Goal: Information Seeking & Learning: Learn about a topic

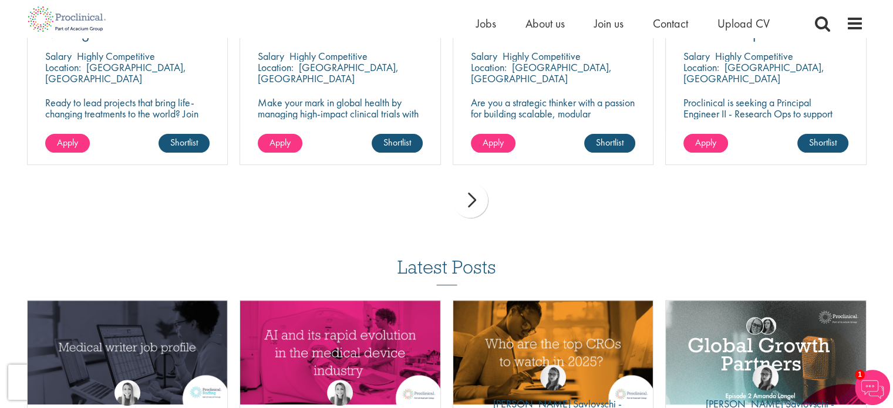
scroll to position [411, 0]
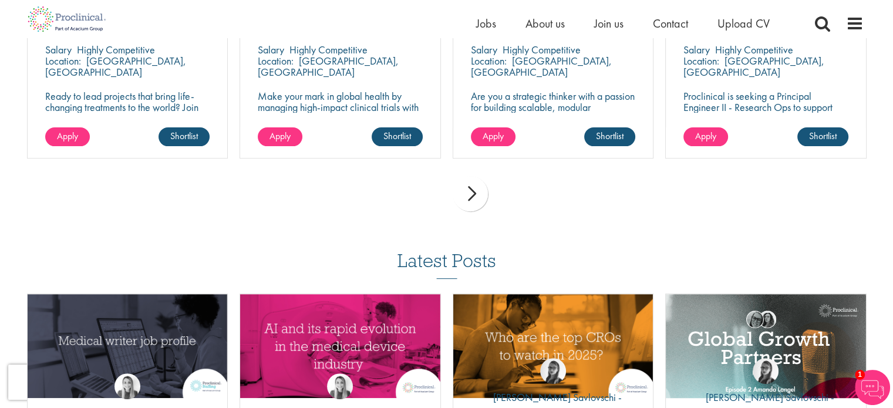
click at [465, 202] on div "next" at bounding box center [470, 193] width 35 height 35
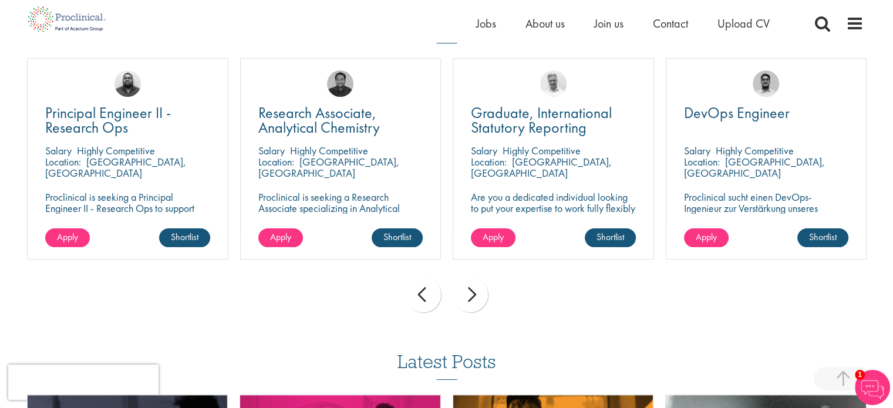
scroll to position [293, 0]
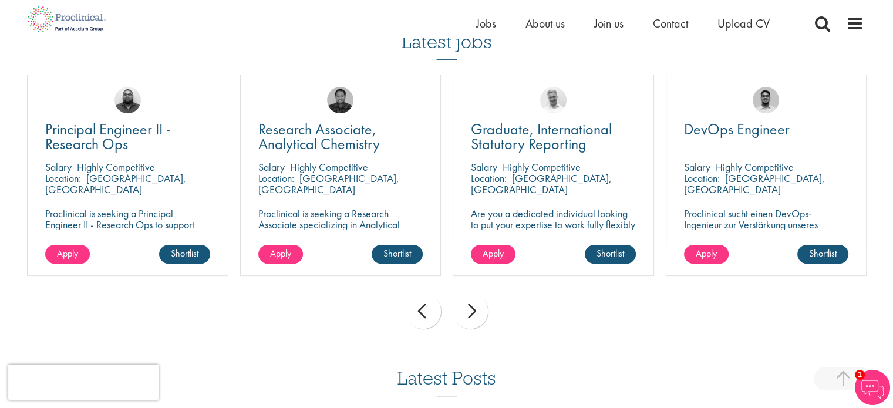
click at [479, 305] on div "next" at bounding box center [470, 310] width 35 height 35
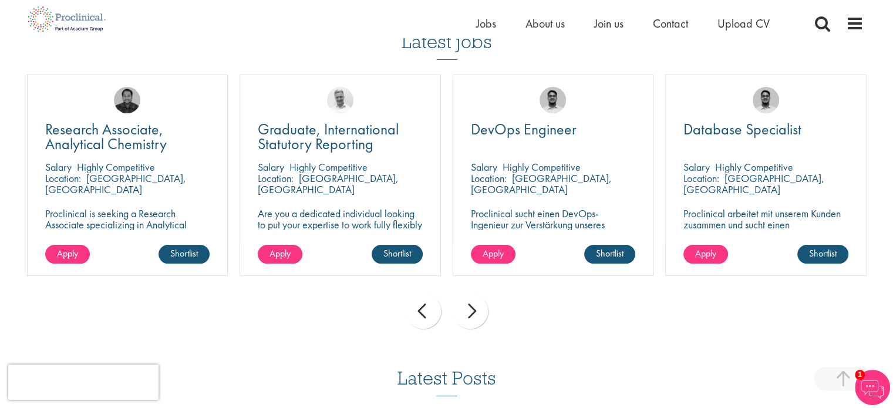
click at [479, 305] on div "next" at bounding box center [470, 310] width 35 height 35
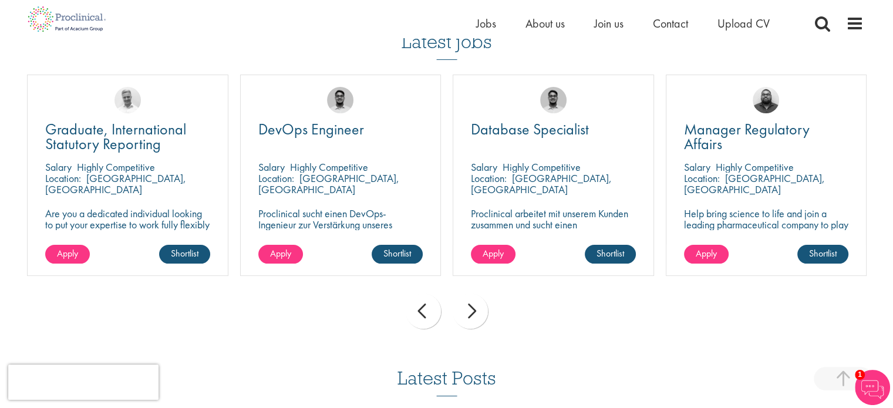
click at [479, 305] on div "next" at bounding box center [470, 310] width 35 height 35
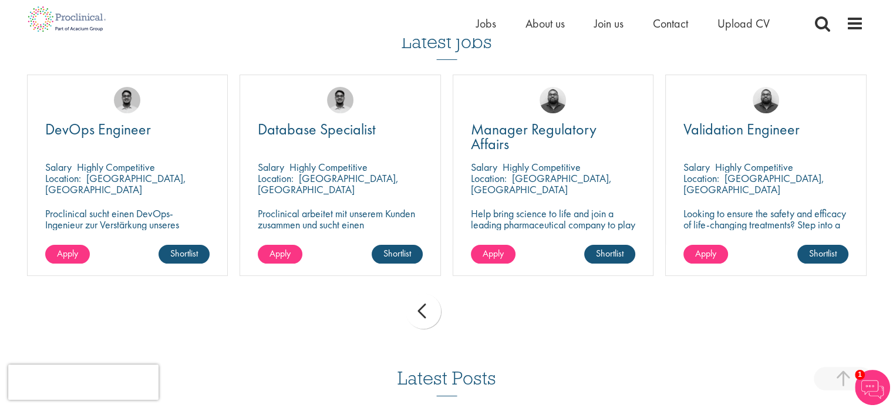
click at [479, 305] on div "prev next" at bounding box center [446, 313] width 851 height 51
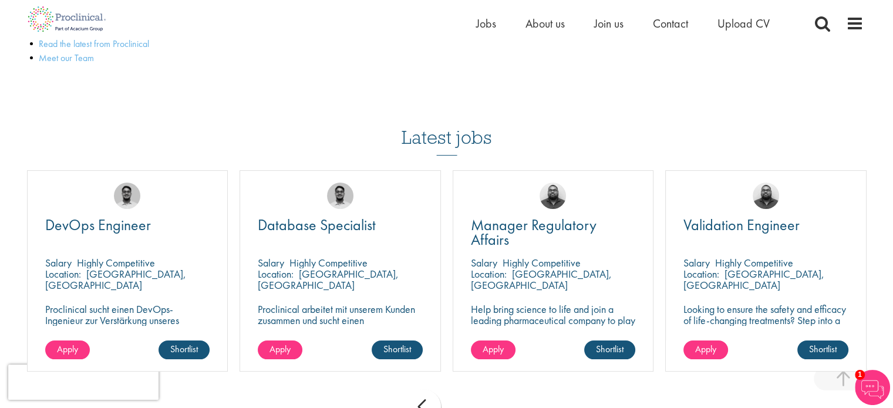
scroll to position [176, 0]
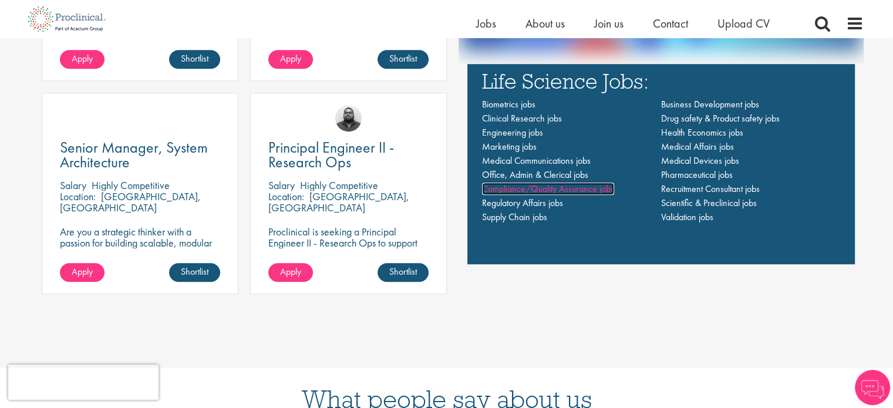
click at [585, 191] on span "Compliance/Quality Assurance jobs" at bounding box center [548, 189] width 132 height 12
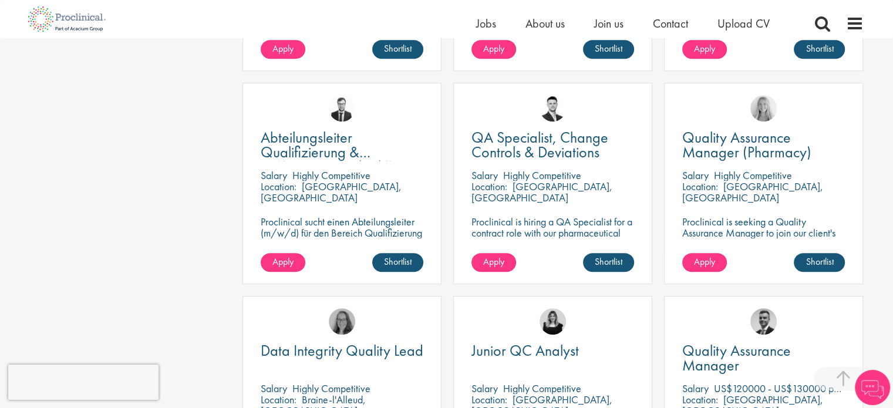
scroll to position [528, 0]
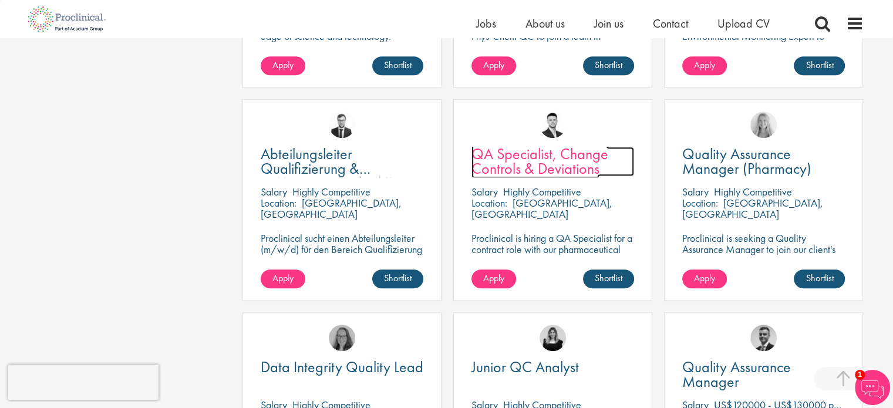
click at [582, 157] on span "QA Specialist, Change Controls & Deviations" at bounding box center [539, 161] width 137 height 35
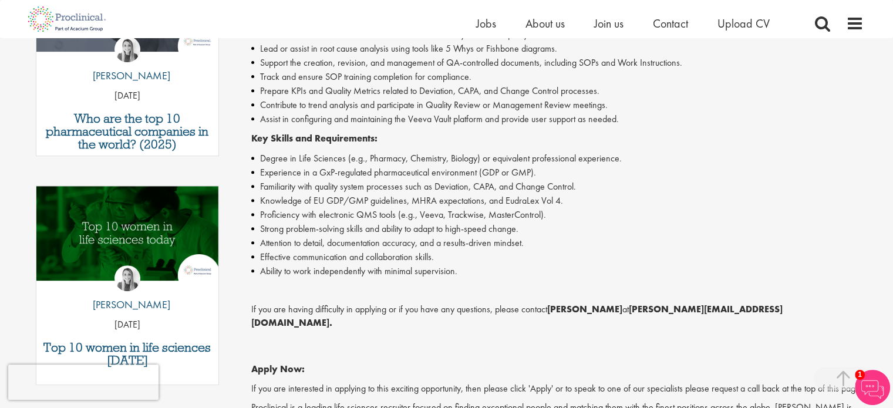
scroll to position [646, 0]
